Goal: Information Seeking & Learning: Learn about a topic

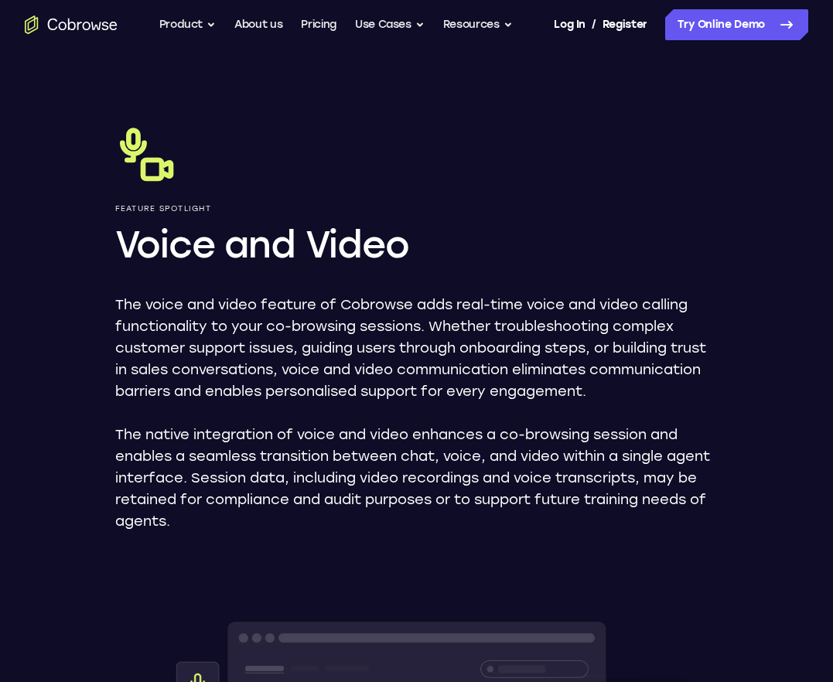
drag, startPoint x: 453, startPoint y: 335, endPoint x: 494, endPoint y: 333, distance: 41.0
click at [454, 335] on p "The voice and video feature of Cobrowse adds real-time voice and video calling …" at bounding box center [416, 348] width 603 height 108
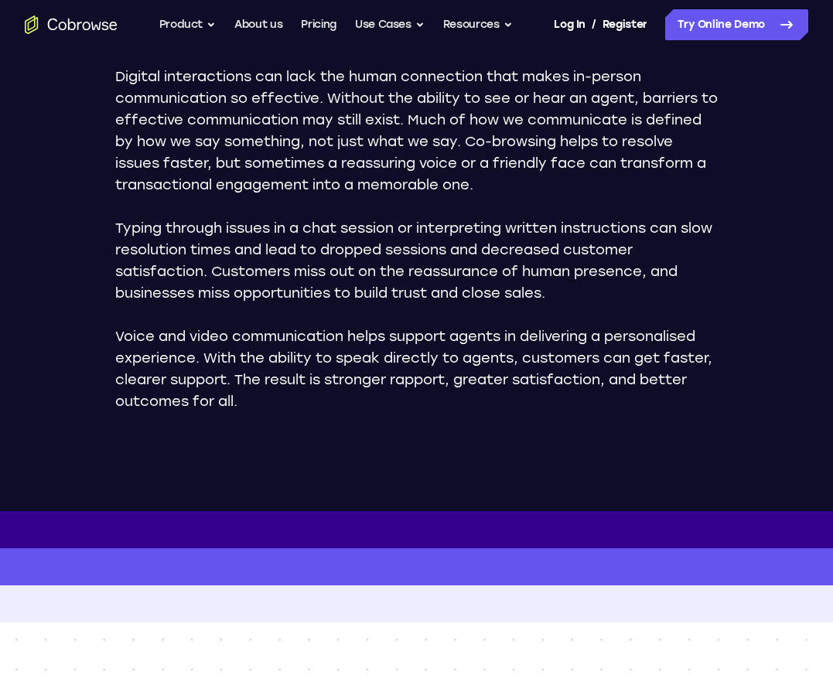
scroll to position [593, 0]
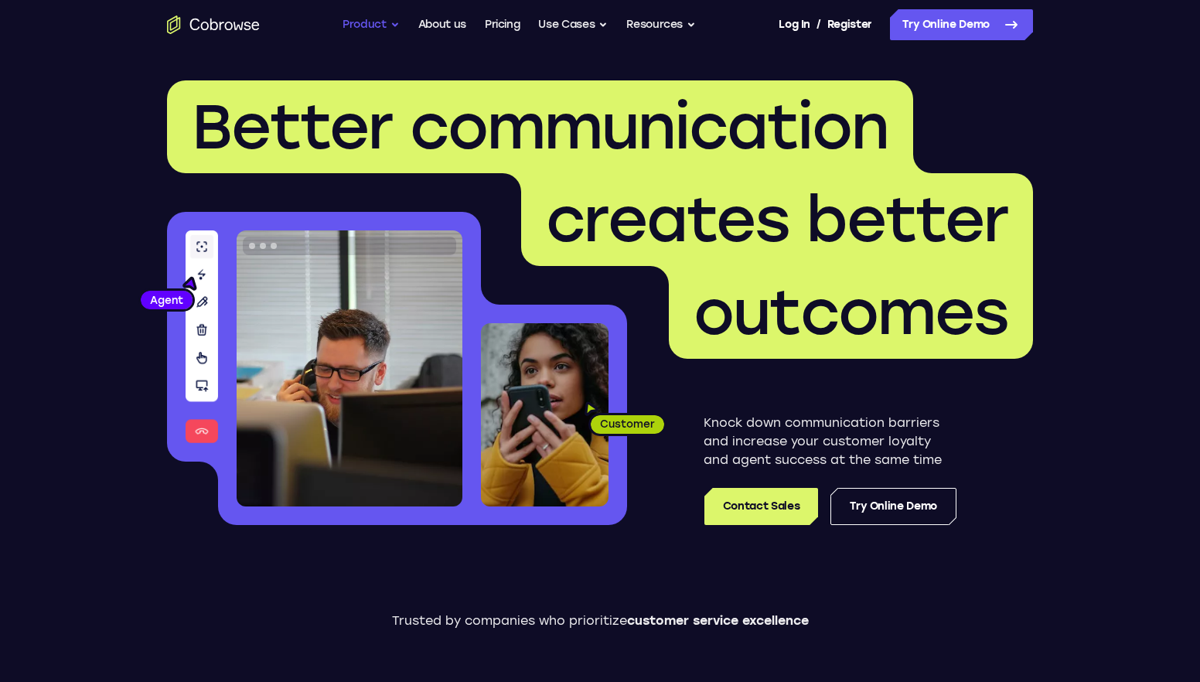
click at [367, 26] on button "Product" at bounding box center [370, 24] width 57 height 31
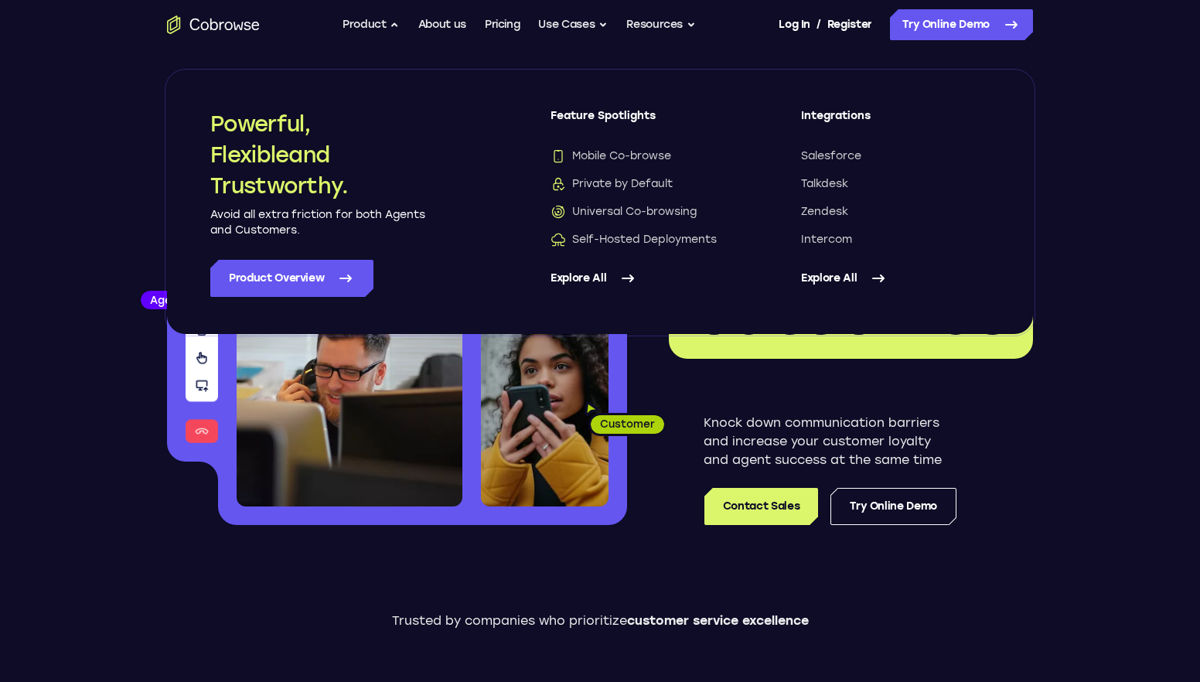
drag, startPoint x: 104, startPoint y: 94, endPoint x: 153, endPoint y: 2, distance: 104.8
click at [105, 90] on header "Better communication creates better outcomes Customer Agent Agent Knock down co…" at bounding box center [599, 308] width 989 height 519
